Goal: Task Accomplishment & Management: Manage account settings

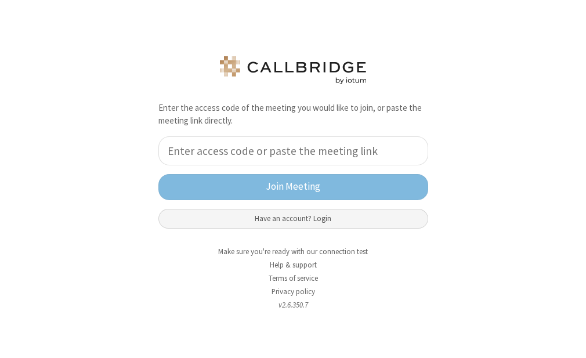
click at [406, 227] on button "Have an account? Login" at bounding box center [293, 219] width 270 height 20
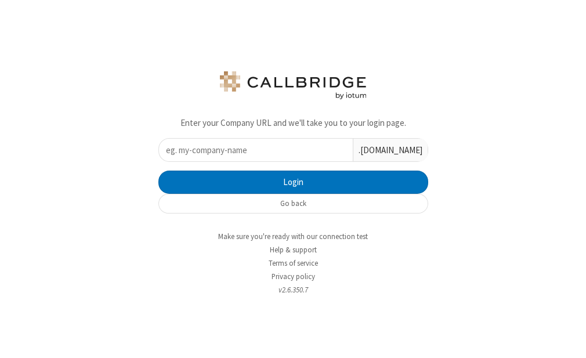
click at [330, 154] on input "text" at bounding box center [256, 150] width 194 height 23
type input "iotum"
click at [158, 171] on button "Login" at bounding box center [293, 182] width 270 height 23
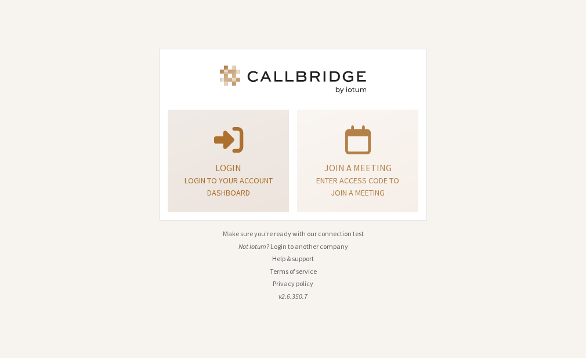
click at [253, 163] on p "Login" at bounding box center [228, 168] width 92 height 14
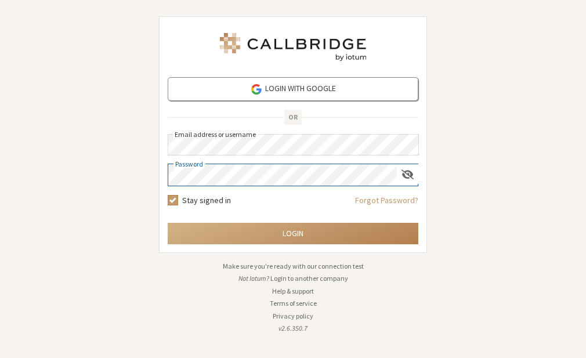
click at [168, 223] on button "Login" at bounding box center [293, 233] width 251 height 21
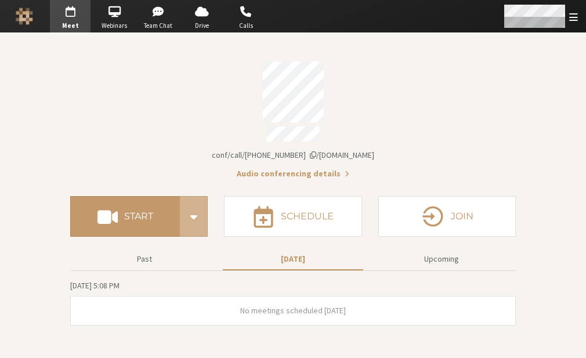
click at [571, 19] on span "Open menu" at bounding box center [573, 17] width 9 height 11
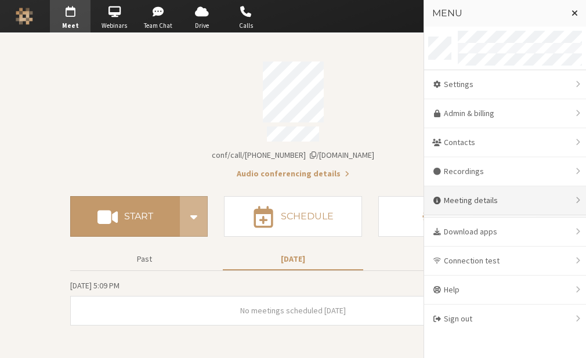
click at [477, 199] on div "Meeting details" at bounding box center [505, 200] width 162 height 29
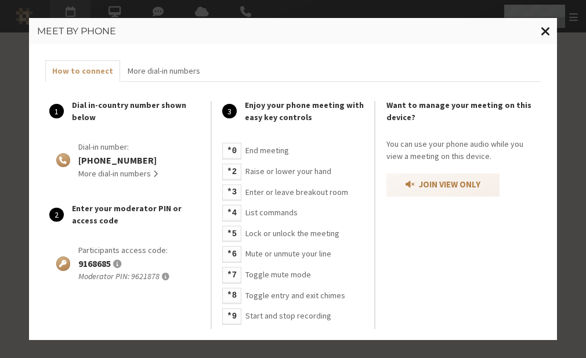
click at [547, 26] on span "Close modal" at bounding box center [546, 31] width 10 height 15
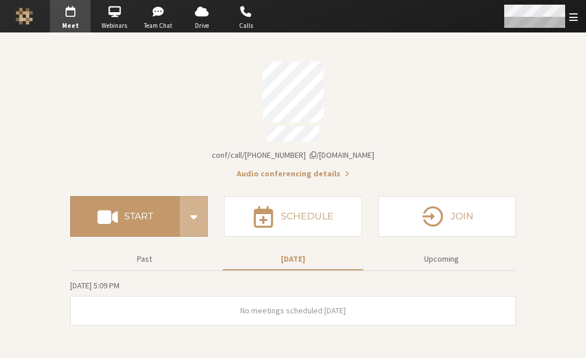
click at [570, 13] on span "Open menu" at bounding box center [573, 17] width 9 height 11
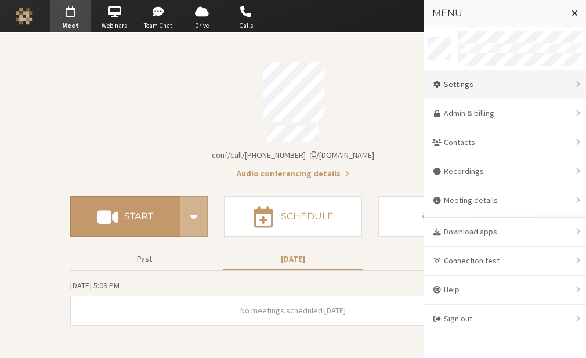
click at [512, 76] on div "Settings" at bounding box center [505, 84] width 162 height 29
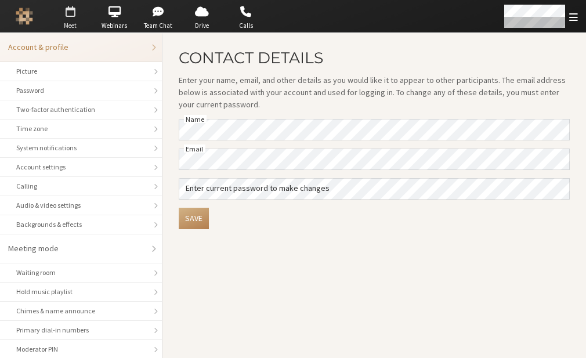
click at [77, 19] on span "button" at bounding box center [70, 11] width 41 height 19
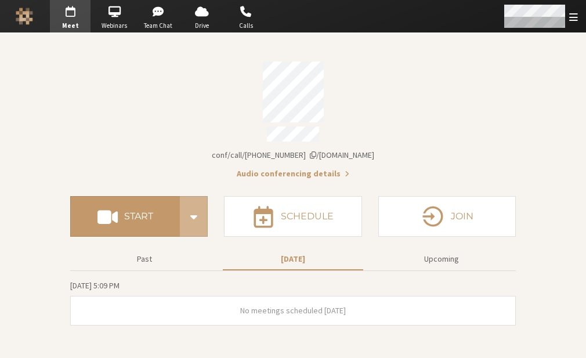
click at [567, 31] on div "Open menu" at bounding box center [541, 16] width 92 height 33
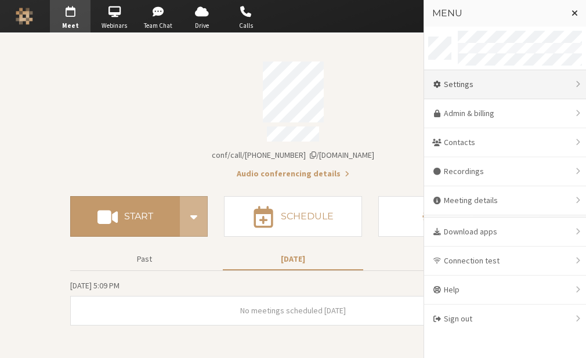
click at [446, 86] on div "Settings" at bounding box center [505, 84] width 162 height 29
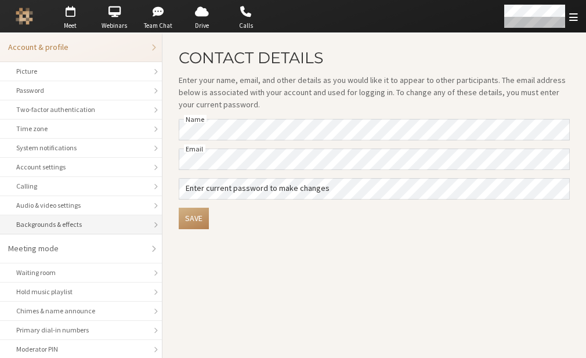
click at [85, 215] on li "Backgrounds & effects" at bounding box center [81, 224] width 162 height 19
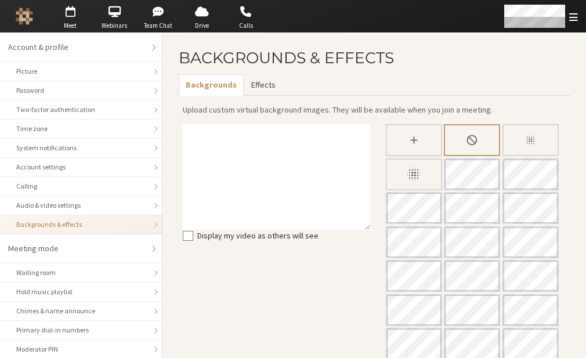
click at [253, 88] on button "Effects" at bounding box center [263, 84] width 38 height 21
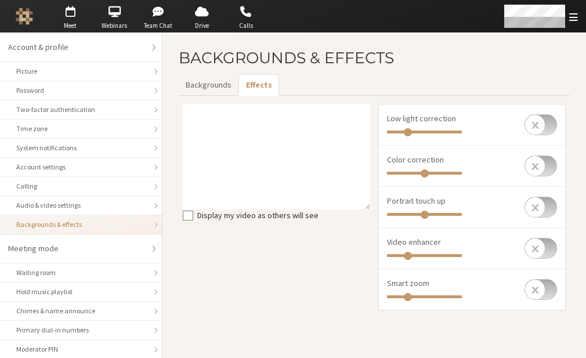
click at [547, 283] on input "checkbox" at bounding box center [541, 289] width 33 height 21
click at [532, 294] on input "checkbox" at bounding box center [541, 289] width 33 height 21
checkbox input "false"
